Goal: Transaction & Acquisition: Book appointment/travel/reservation

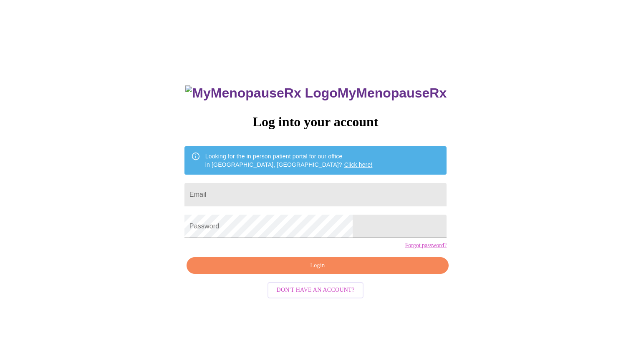
click at [251, 190] on input "Email" at bounding box center [315, 194] width 262 height 23
type input "deannefrieders@gmail.com"
click at [294, 271] on span "Login" at bounding box center [317, 266] width 243 height 10
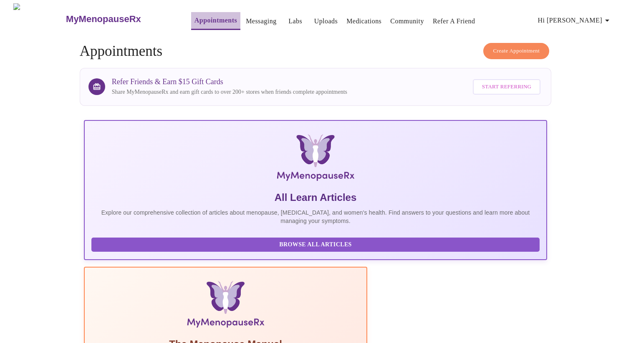
click at [195, 15] on link "Appointments" at bounding box center [215, 21] width 43 height 12
click at [516, 48] on span "Create Appointment" at bounding box center [516, 51] width 47 height 10
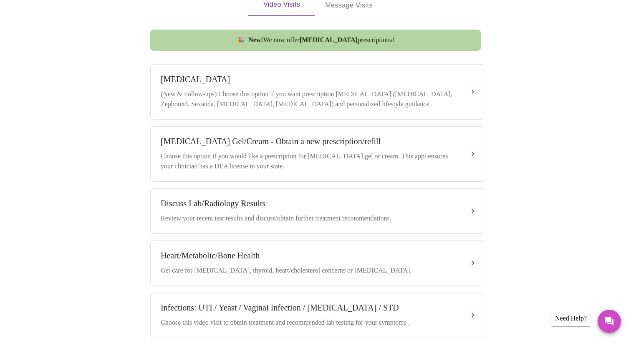
scroll to position [291, 0]
click at [271, 80] on div "Weight Management (New & Follow-ups) Choose this option if you want prescriptio…" at bounding box center [317, 92] width 313 height 35
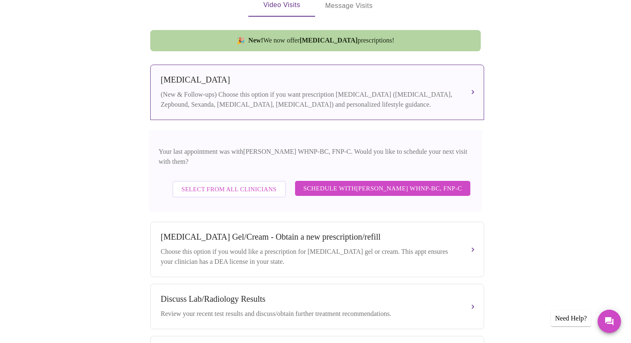
click at [236, 181] on button "Select from All Clinicians" at bounding box center [228, 189] width 113 height 17
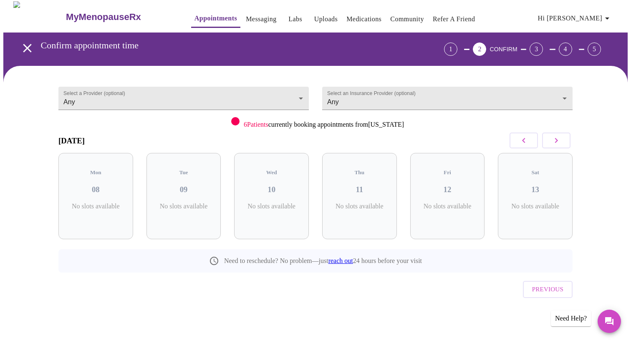
scroll to position [0, 0]
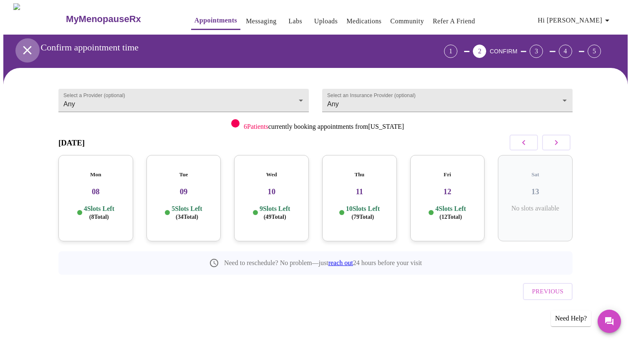
click at [28, 51] on icon "open drawer" at bounding box center [27, 50] width 15 height 15
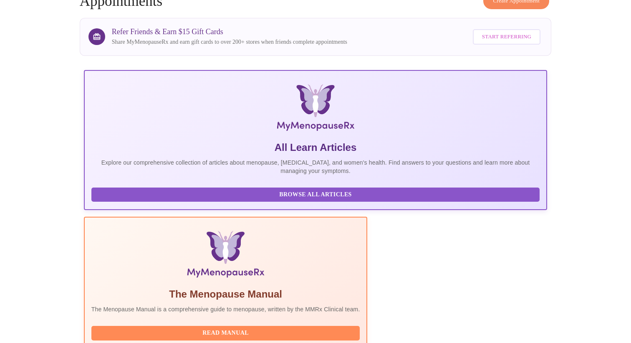
scroll to position [53, 0]
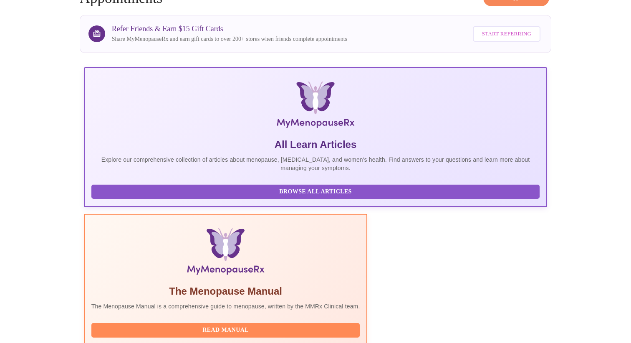
click at [121, 197] on span "Browse All Articles" at bounding box center [315, 192] width 431 height 10
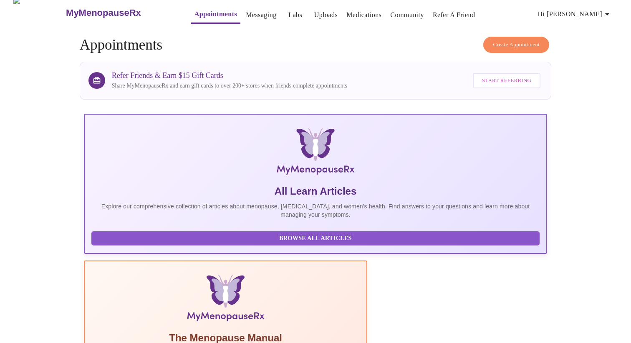
scroll to position [0, 0]
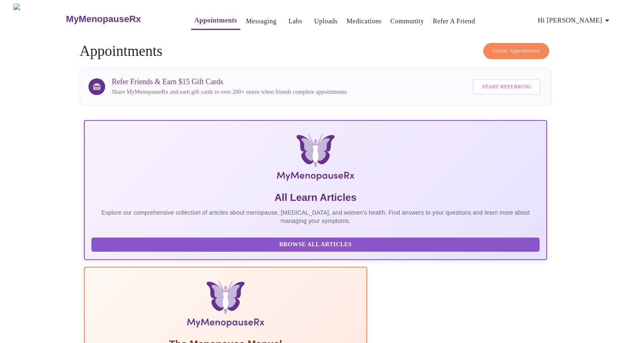
click at [206, 17] on link "Appointments" at bounding box center [215, 21] width 43 height 12
click at [511, 46] on span "Create Appointment" at bounding box center [516, 51] width 47 height 10
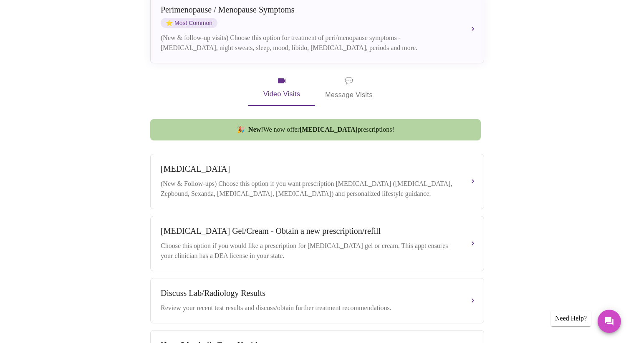
scroll to position [255, 0]
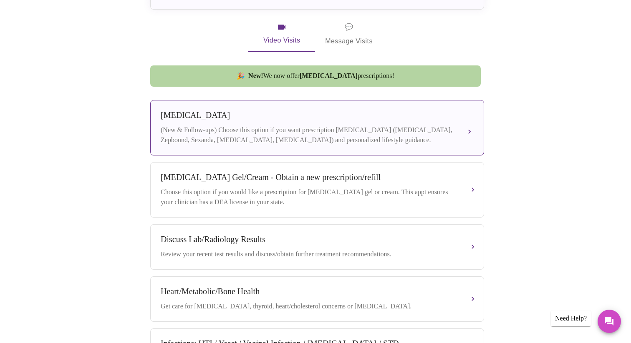
click at [206, 130] on div "(New & Follow-ups) Choose this option if you want prescription weight managemen…" at bounding box center [309, 135] width 296 height 20
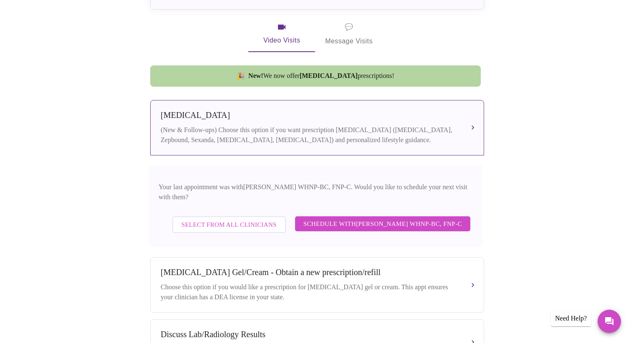
click at [317, 219] on span "Schedule with Jenny Kowalczyk WHNP-BC, FNP-C" at bounding box center [382, 224] width 159 height 11
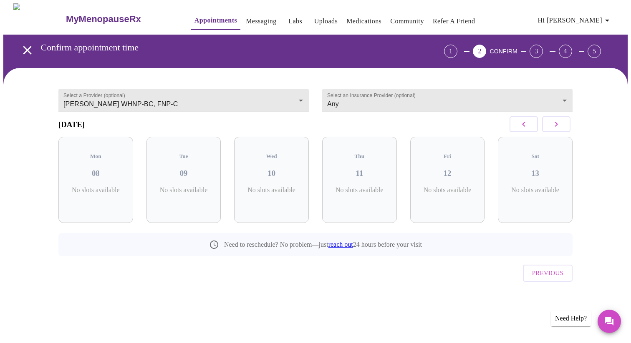
scroll to position [0, 0]
click at [108, 97] on body "MyMenopauseRx Appointments Messaging Labs Uploads Medications Community Refer a…" at bounding box center [315, 163] width 624 height 320
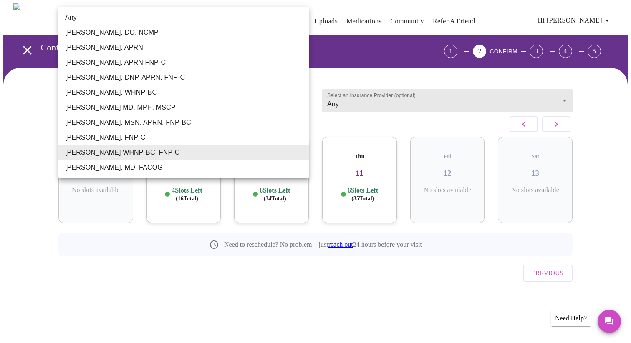
click at [111, 30] on li "Barbra S Hanna, DO, NCMP" at bounding box center [183, 32] width 250 height 15
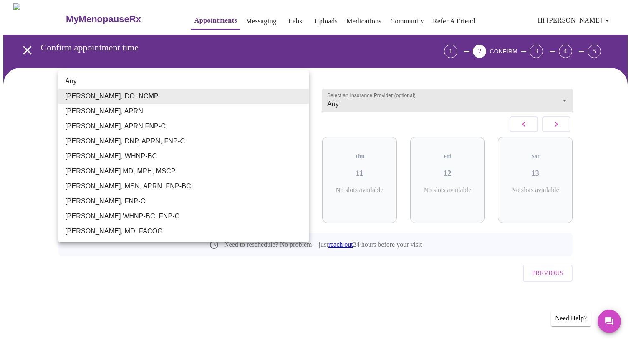
click at [100, 104] on body "MyMenopauseRx Appointments Messaging Labs Uploads Medications Community Refer a…" at bounding box center [315, 163] width 624 height 320
click at [104, 83] on li "Any" at bounding box center [183, 81] width 250 height 15
type input "Any"
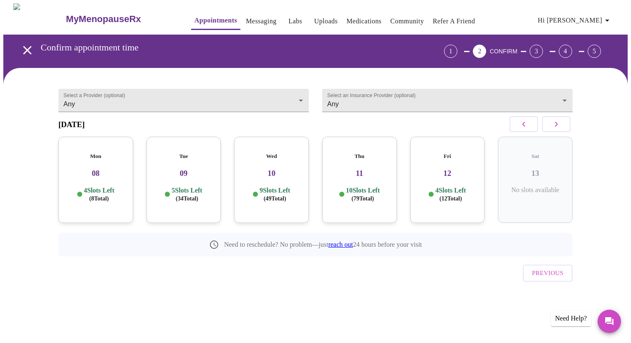
click at [94, 156] on h5 "Mon" at bounding box center [95, 156] width 61 height 7
